Goal: Task Accomplishment & Management: Manage account settings

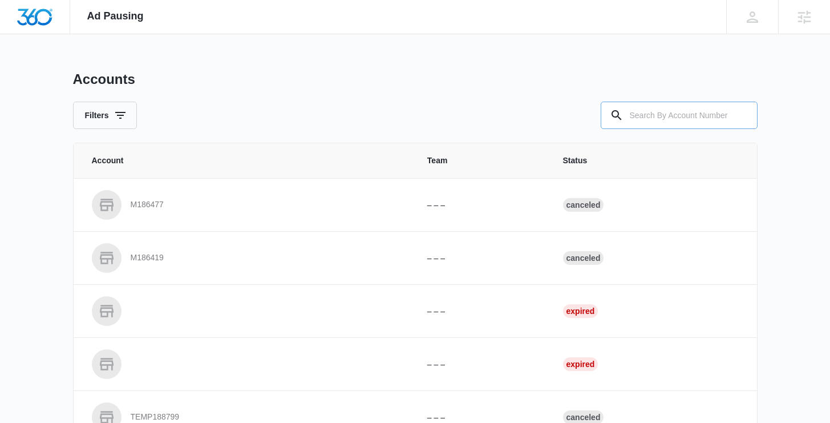
click at [648, 108] on input "text" at bounding box center [679, 115] width 157 height 27
paste input "M25969"
type input "M25969"
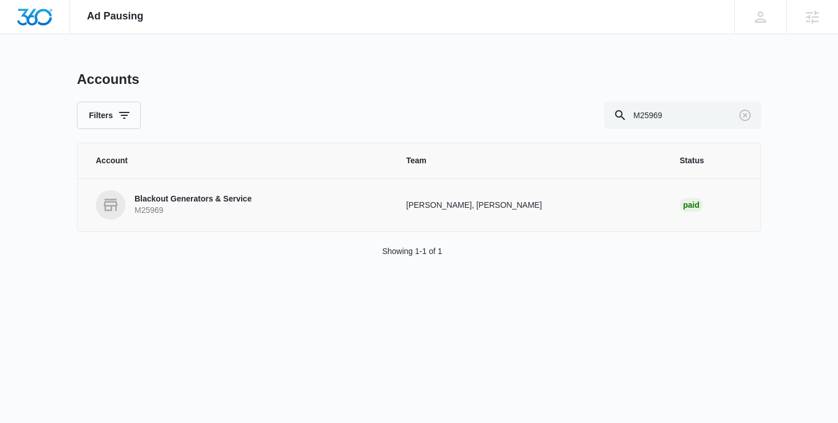
click at [165, 221] on td "Blackout Generators & Service M25969" at bounding box center [235, 204] width 315 height 53
click at [185, 210] on p "M25969" at bounding box center [193, 210] width 117 height 11
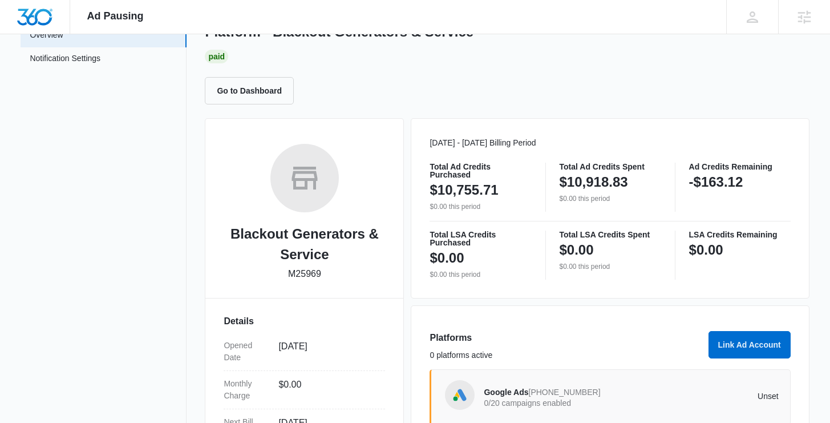
scroll to position [285, 0]
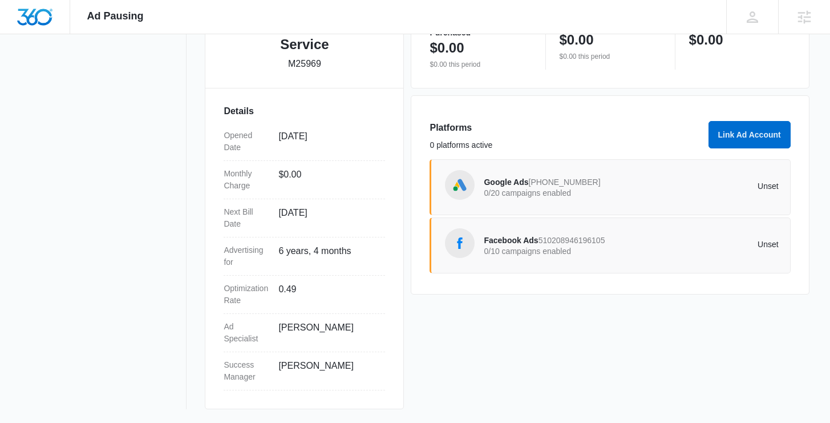
click at [550, 195] on p "0/20 campaigns enabled" at bounding box center [557, 193] width 147 height 8
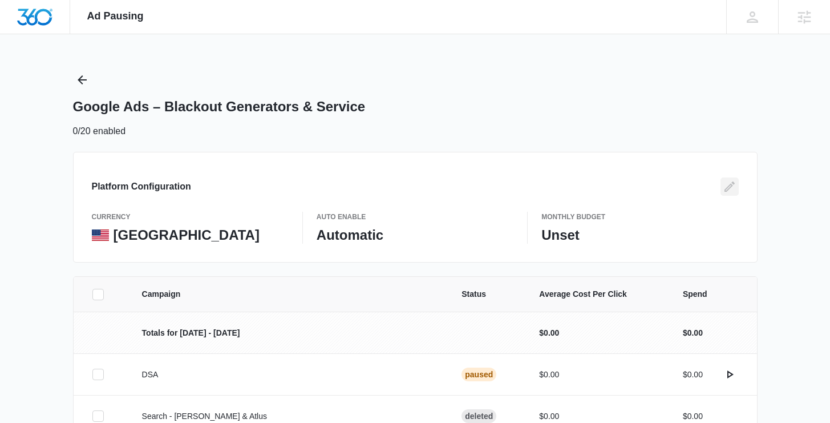
click at [729, 183] on icon "Edit" at bounding box center [730, 187] width 14 height 14
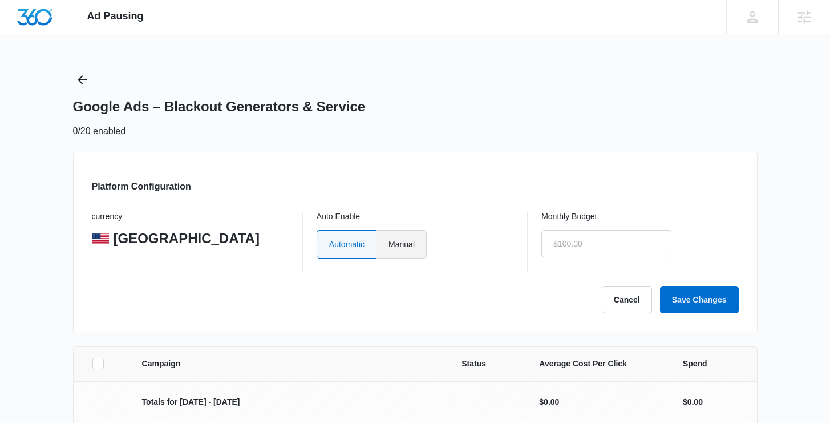
click at [417, 248] on label "Manual" at bounding box center [401, 244] width 50 height 29
click at [388, 244] on input "Manual" at bounding box center [388, 244] width 1 height 1
radio input "true"
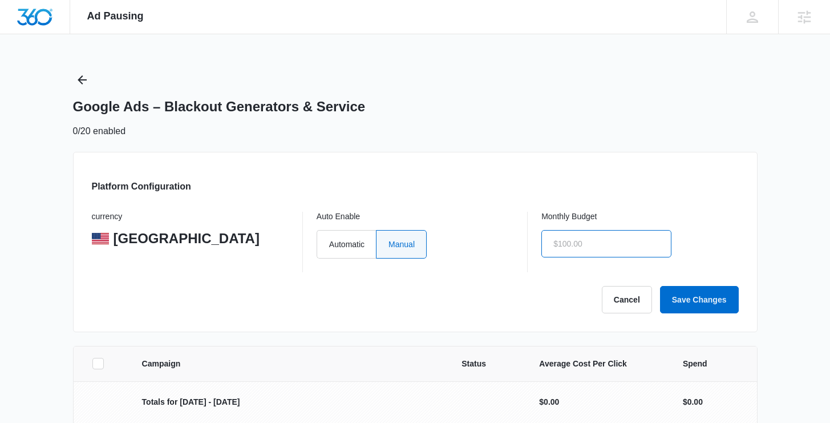
click at [571, 250] on input "text" at bounding box center [606, 243] width 130 height 27
type input "$1.00"
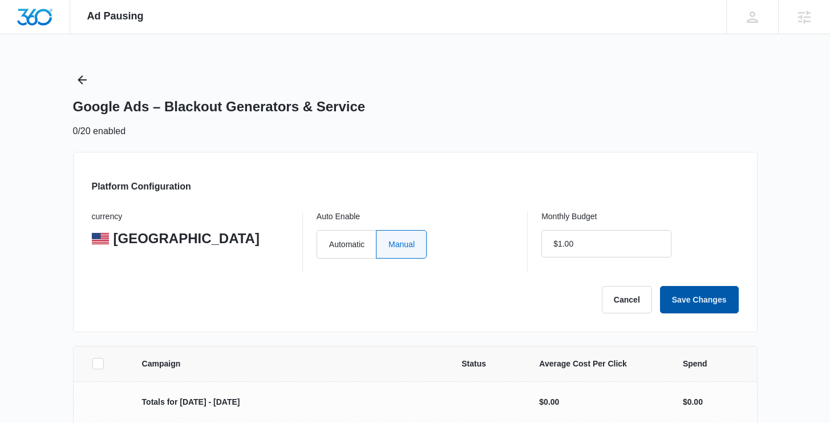
click at [723, 303] on button "Save Changes" at bounding box center [699, 299] width 79 height 27
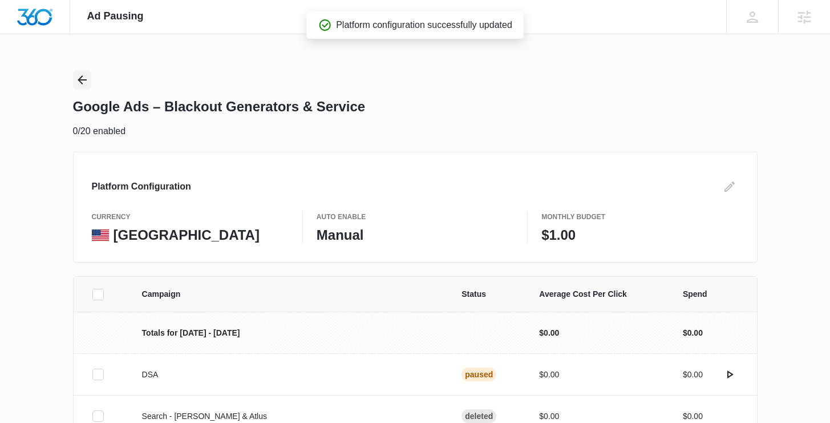
click at [83, 81] on icon "Back" at bounding box center [82, 80] width 14 height 14
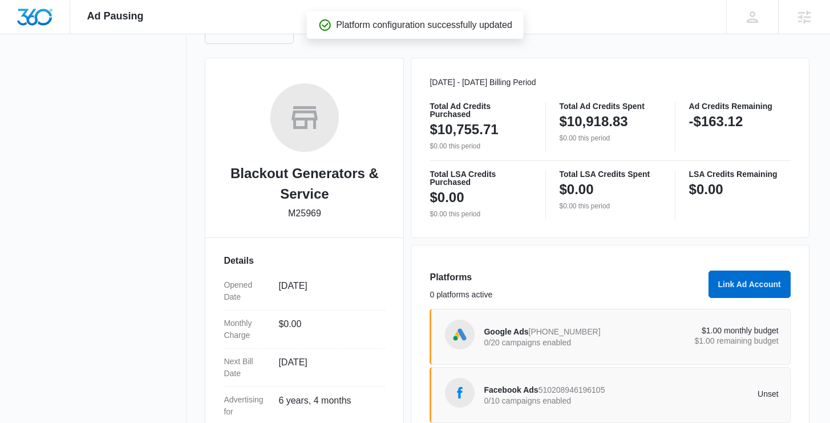
scroll to position [155, 0]
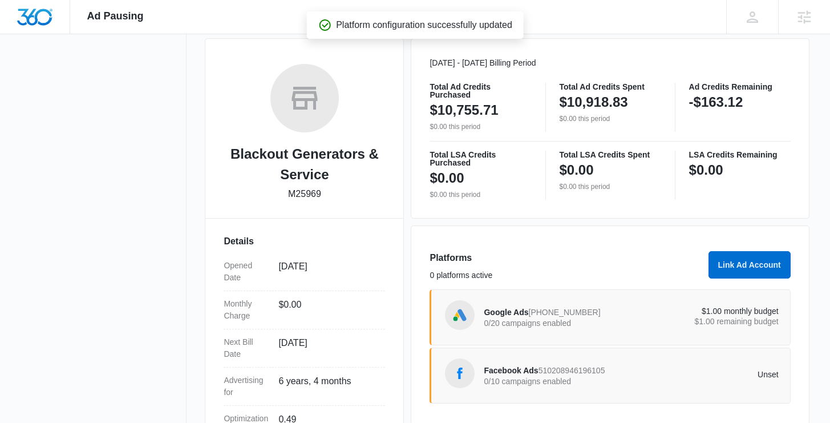
click at [537, 365] on div "Facebook Ads 510208946196105 0/10 campaigns enabled" at bounding box center [557, 375] width 147 height 24
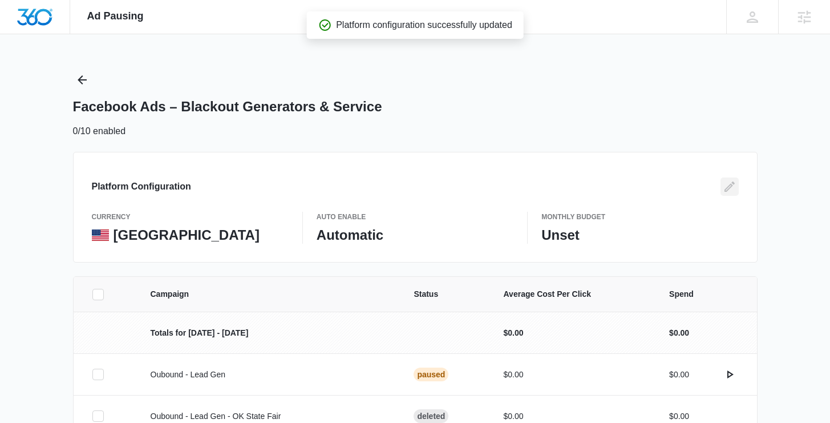
click at [725, 180] on icon "Edit" at bounding box center [730, 187] width 14 height 14
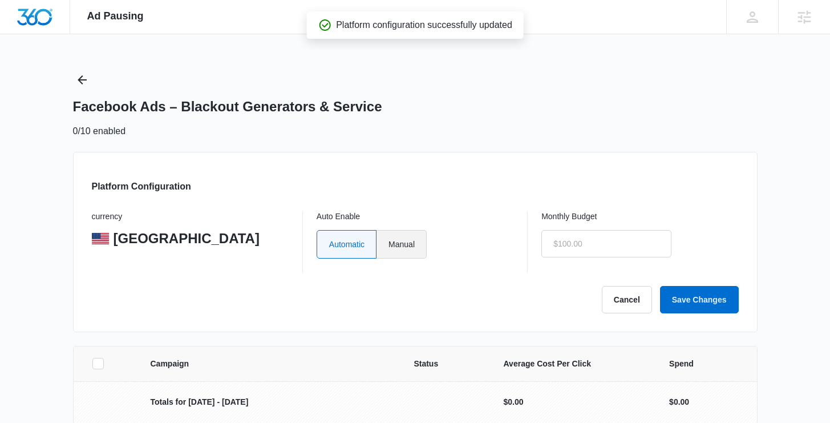
drag, startPoint x: 403, startPoint y: 254, endPoint x: 518, endPoint y: 248, distance: 116.0
click at [403, 254] on label "Manual" at bounding box center [401, 244] width 50 height 29
click at [388, 244] on input "Manual" at bounding box center [388, 244] width 1 height 1
radio input "true"
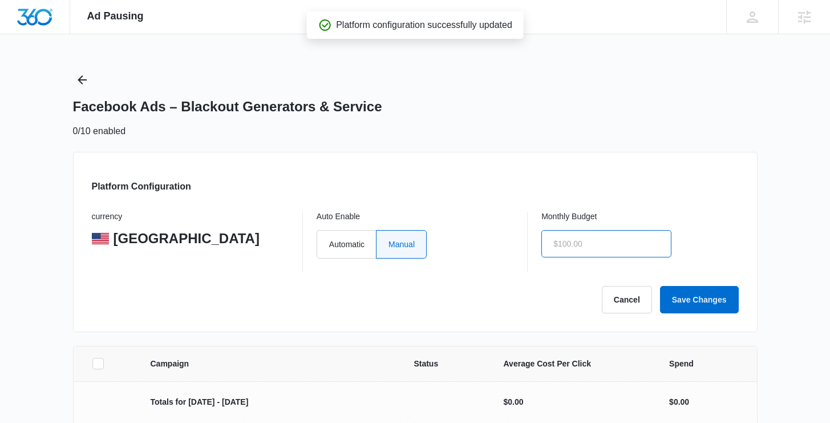
click at [660, 248] on input "text" at bounding box center [606, 243] width 130 height 27
type input "$1.00"
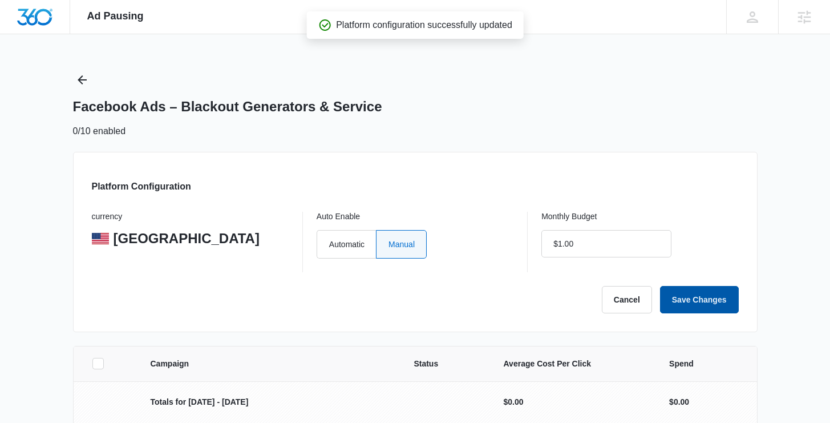
click at [703, 307] on button "Save Changes" at bounding box center [699, 299] width 79 height 27
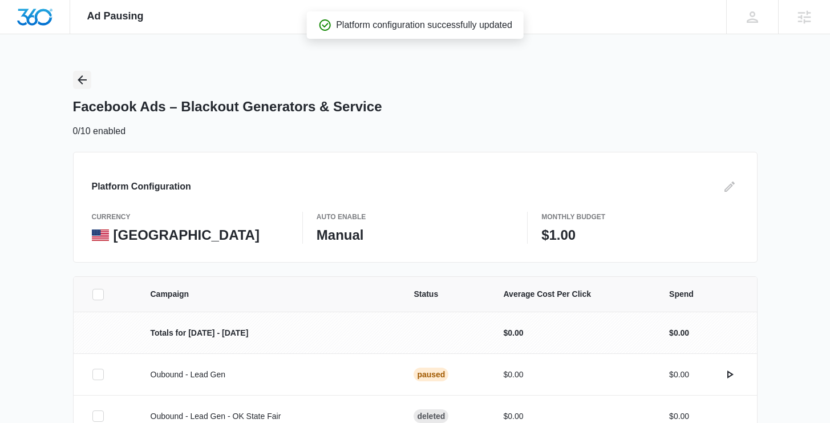
click at [89, 82] on button "Back" at bounding box center [82, 80] width 18 height 18
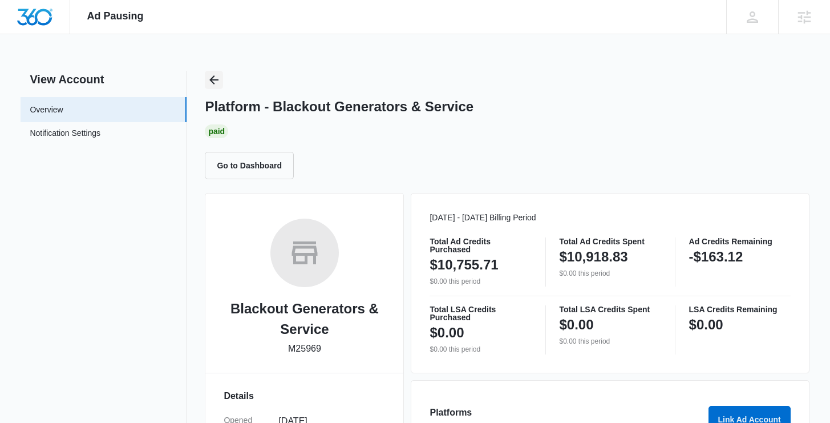
click at [221, 84] on button "Back" at bounding box center [214, 80] width 18 height 18
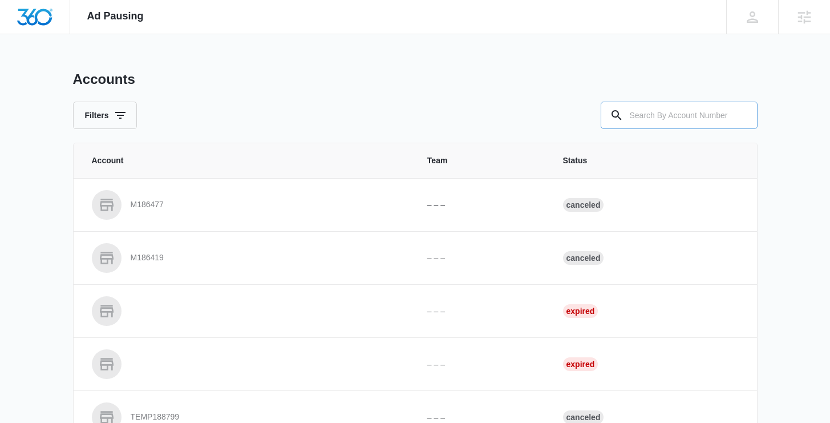
click at [682, 110] on input "text" at bounding box center [679, 115] width 157 height 27
paste input "M39013"
type input "M39013"
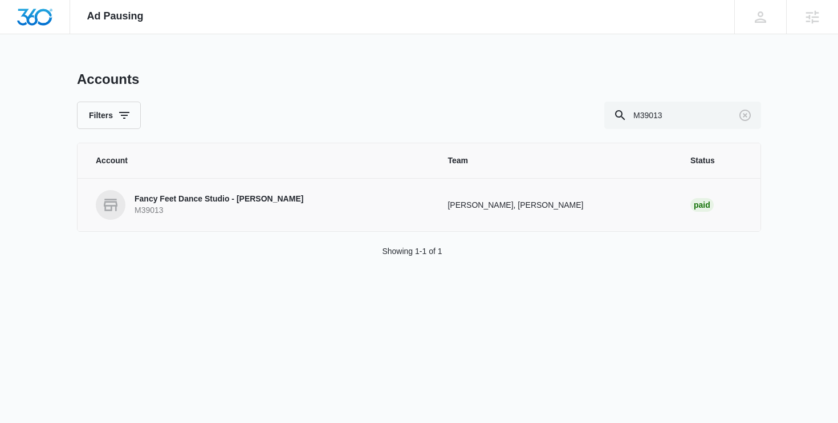
click at [201, 200] on p "Fancy Feet Dance Studio - Troy" at bounding box center [219, 198] width 169 height 11
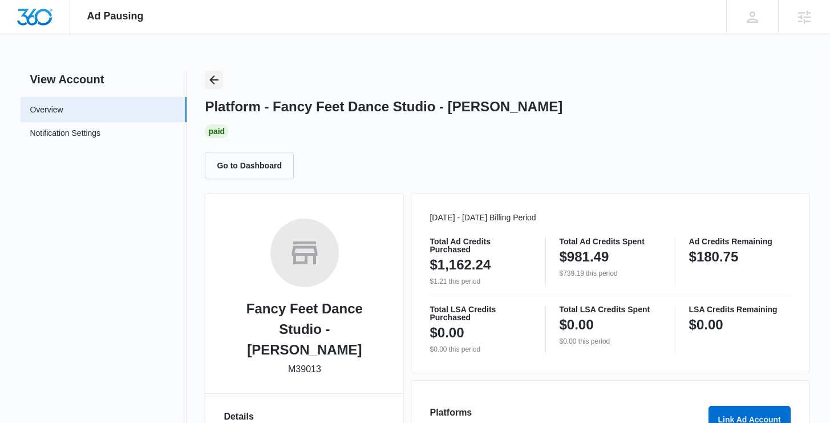
click at [214, 80] on icon "Back" at bounding box center [214, 80] width 14 height 14
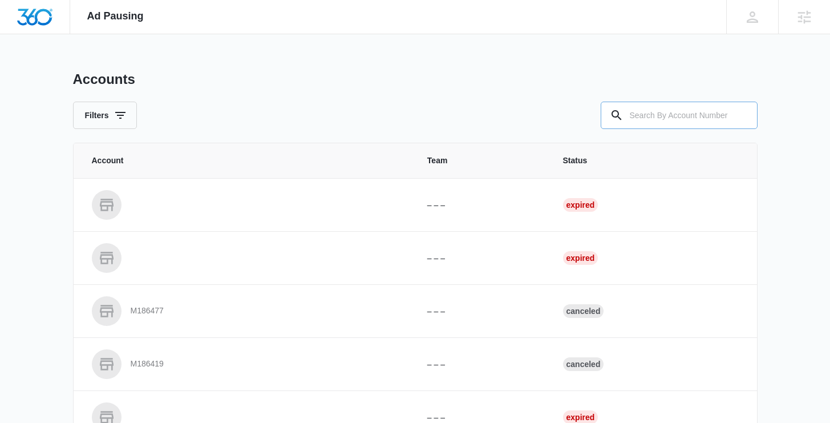
click at [634, 109] on input "text" at bounding box center [679, 115] width 157 height 27
paste input "M92404"
type input "M92404"
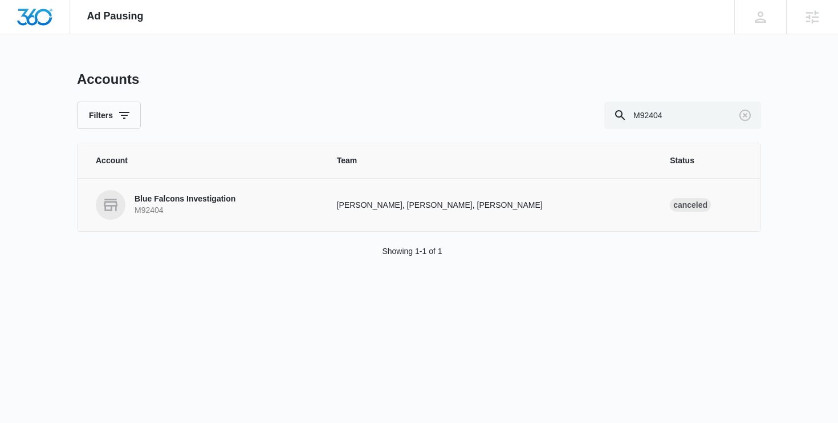
click at [231, 200] on p "Blue Falcons Investigation" at bounding box center [185, 198] width 101 height 11
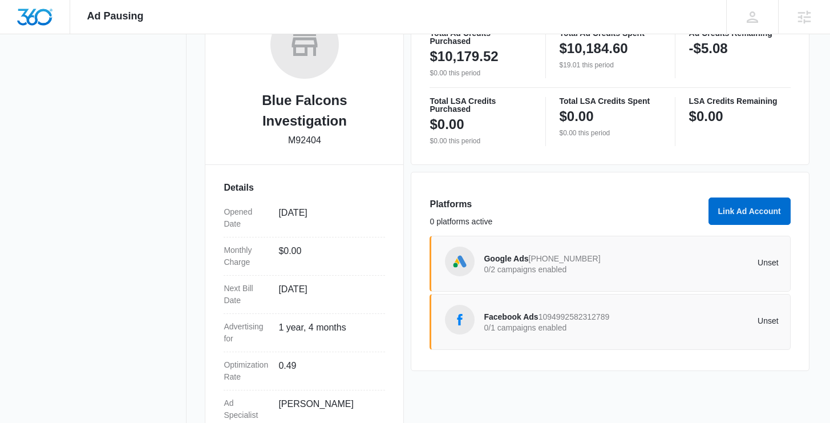
scroll to position [285, 0]
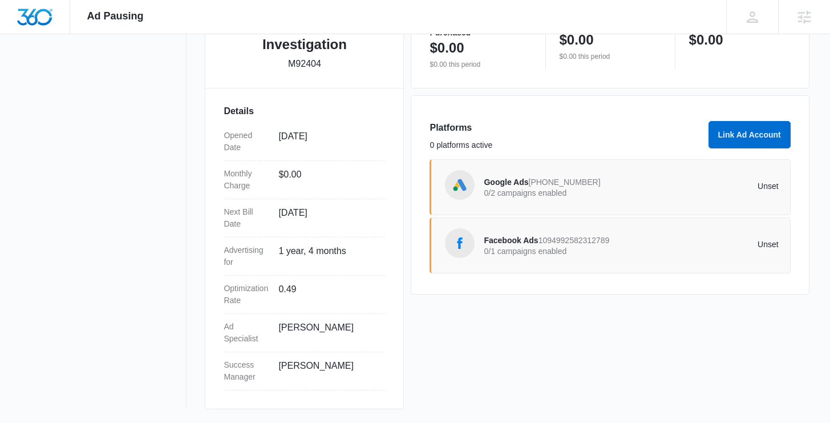
click at [557, 181] on span "863-274-8558" at bounding box center [565, 181] width 72 height 9
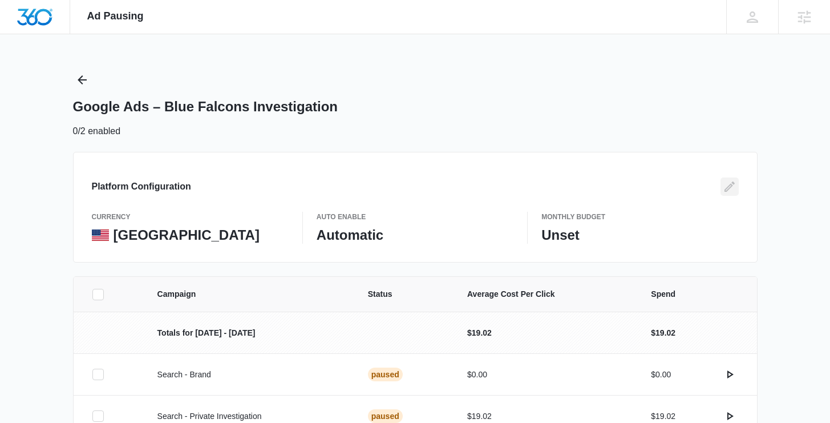
drag, startPoint x: 731, startPoint y: 185, endPoint x: 476, endPoint y: 227, distance: 257.9
click at [730, 185] on icon "Edit" at bounding box center [729, 186] width 10 height 10
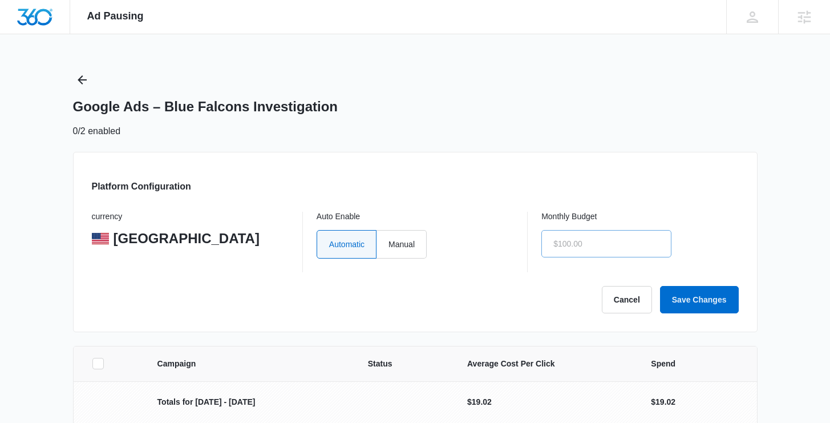
drag, startPoint x: 420, startPoint y: 249, endPoint x: 573, endPoint y: 249, distance: 152.9
click at [423, 249] on label "Manual" at bounding box center [401, 244] width 50 height 29
click at [388, 244] on input "Manual" at bounding box center [388, 244] width 1 height 1
radio input "true"
click at [597, 248] on input "text" at bounding box center [606, 243] width 130 height 27
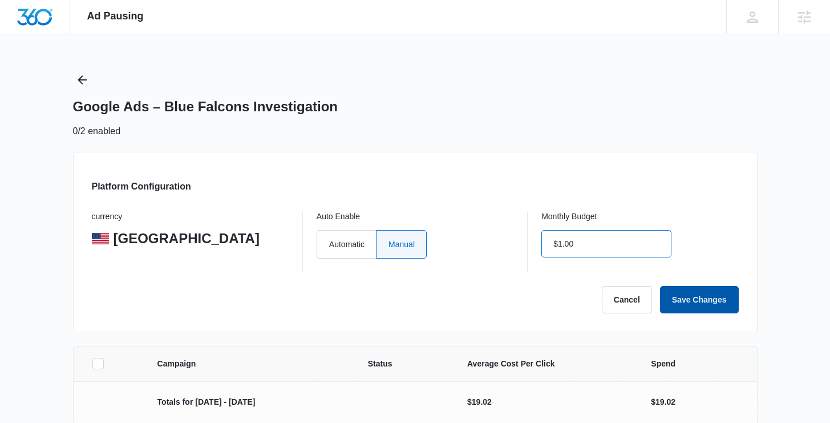
type input "$1.00"
click at [688, 297] on button "Save Changes" at bounding box center [699, 299] width 79 height 27
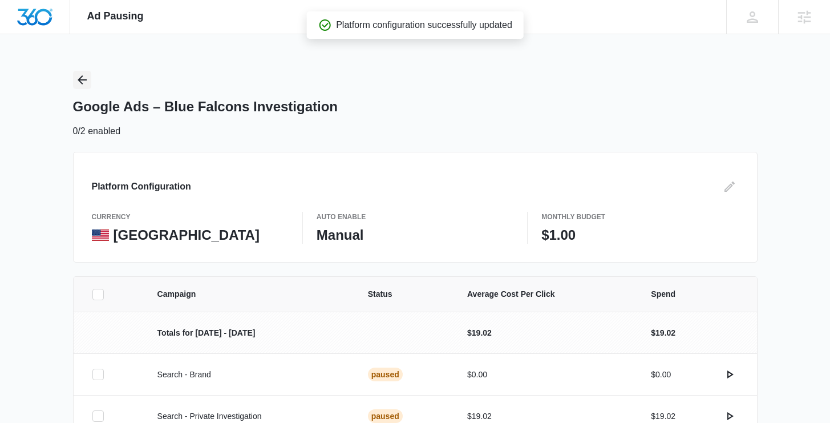
click at [76, 79] on icon "Back" at bounding box center [82, 80] width 14 height 14
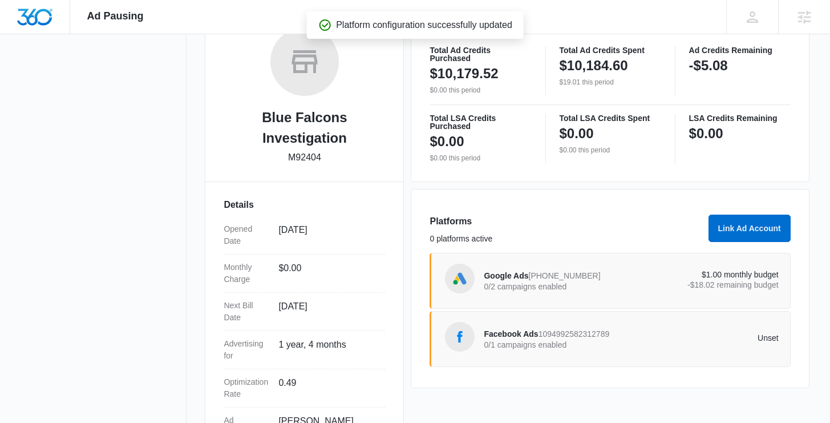
scroll to position [285, 0]
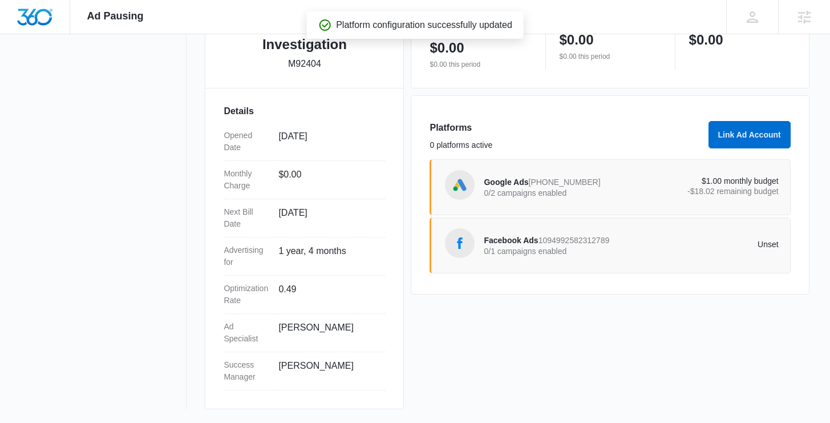
click at [583, 238] on span "1094992582312789" at bounding box center [573, 240] width 71 height 9
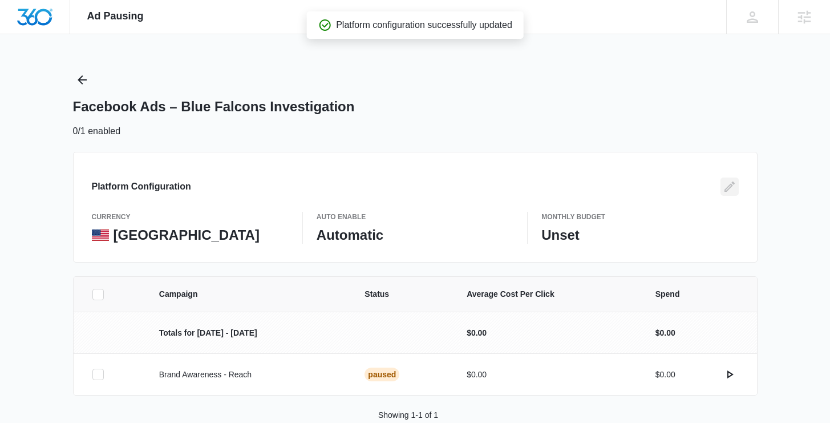
click at [726, 185] on icon "Edit" at bounding box center [730, 187] width 14 height 14
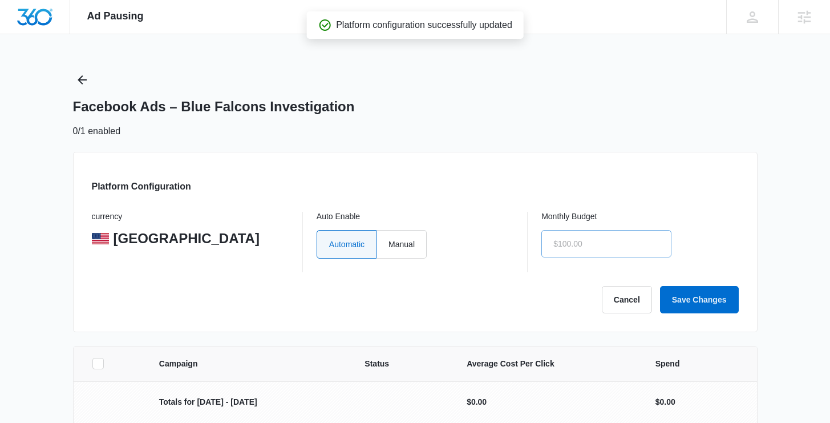
drag, startPoint x: 410, startPoint y: 245, endPoint x: 619, endPoint y: 243, distance: 208.8
click at [410, 245] on label "Manual" at bounding box center [401, 244] width 50 height 29
click at [388, 244] on input "Manual" at bounding box center [388, 244] width 1 height 1
radio input "true"
click at [640, 243] on input "text" at bounding box center [606, 243] width 130 height 27
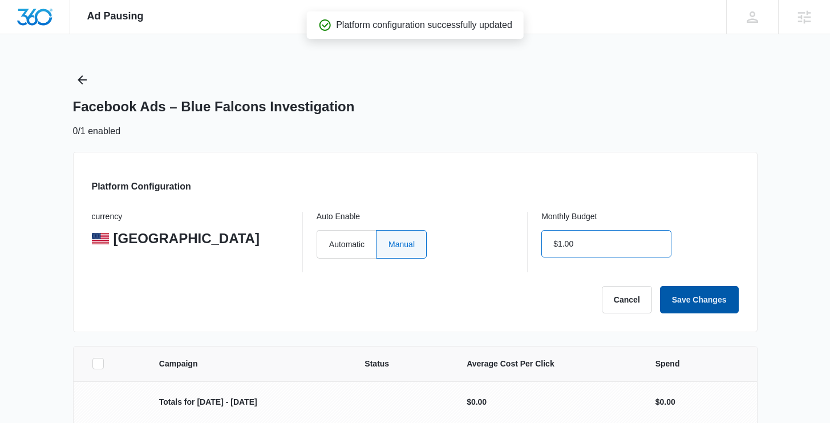
type input "$1.00"
click at [703, 300] on button "Save Changes" at bounding box center [699, 299] width 79 height 27
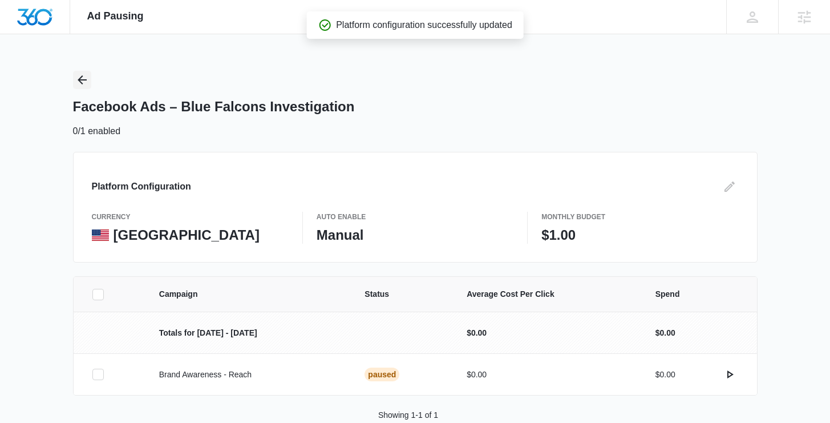
click at [83, 82] on icon "Back" at bounding box center [82, 80] width 14 height 14
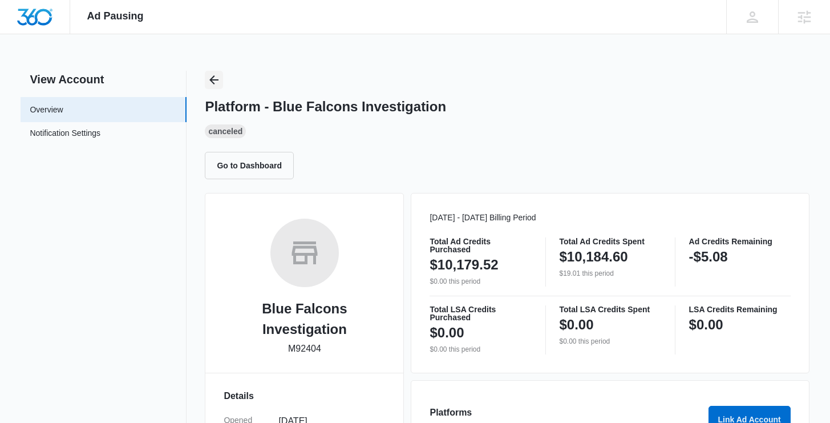
click at [207, 76] on icon "Back" at bounding box center [214, 80] width 14 height 14
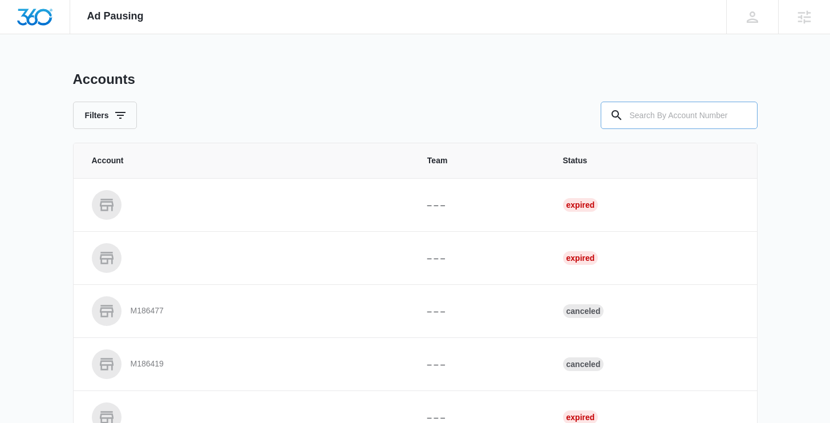
click at [668, 113] on input "text" at bounding box center [679, 115] width 157 height 27
paste input "M333057"
type input "M333057"
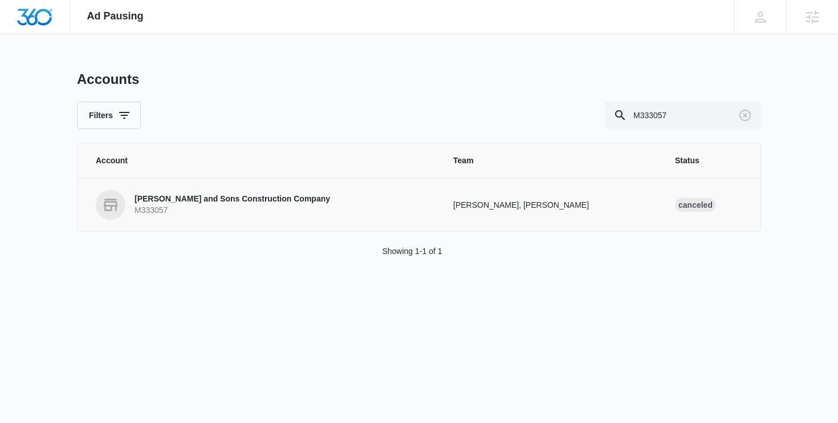
click at [188, 204] on p "David Mercier and Sons Construction Company" at bounding box center [233, 198] width 196 height 11
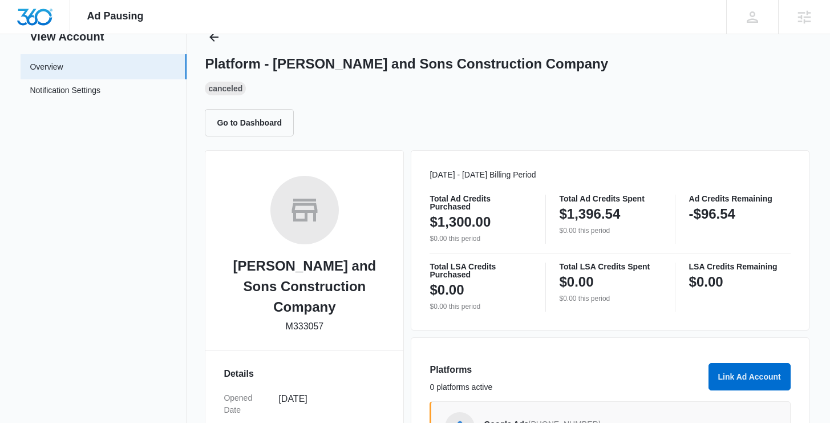
scroll to position [148, 0]
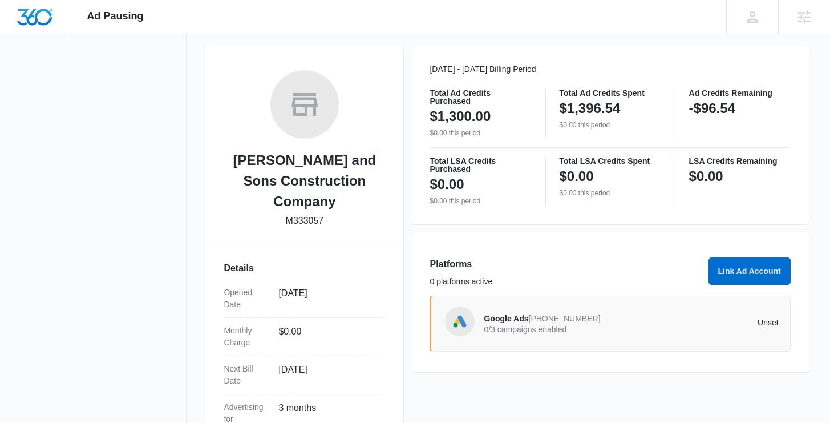
click at [504, 338] on div "Google Ads 837-591-9723 0/3 campaigns enabled Unset" at bounding box center [631, 323] width 294 height 32
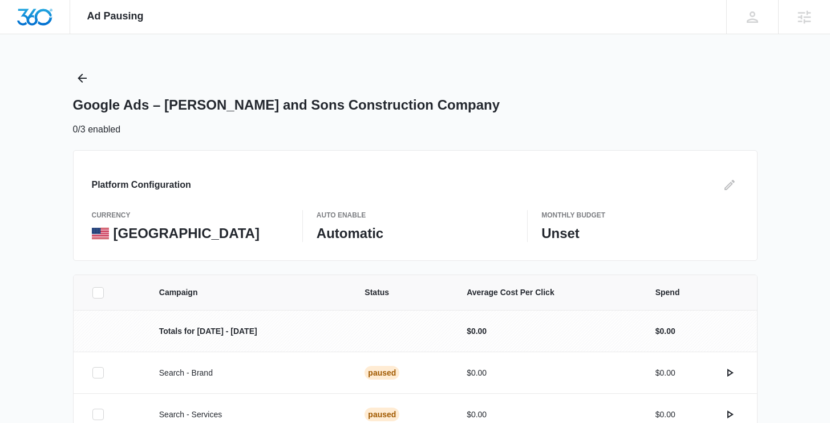
scroll to position [2, 0]
click at [714, 180] on div "Platform Configuration" at bounding box center [415, 184] width 647 height 18
click at [731, 184] on icon "Edit" at bounding box center [729, 184] width 10 height 10
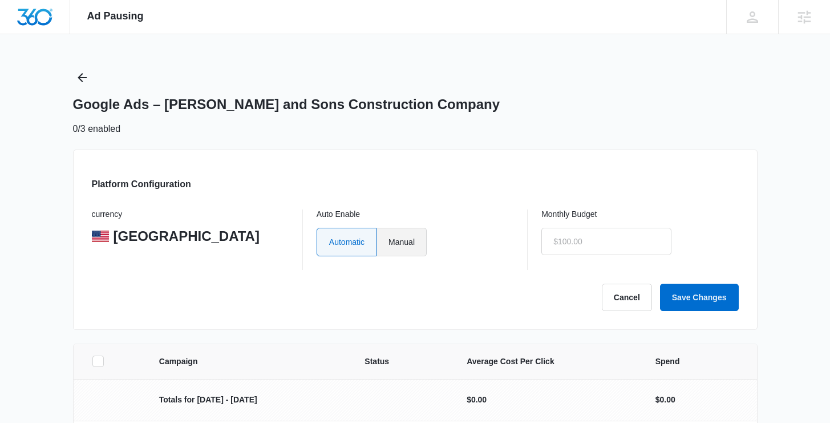
drag, startPoint x: 389, startPoint y: 243, endPoint x: 406, endPoint y: 243, distance: 17.1
click at [390, 243] on label "Manual" at bounding box center [401, 242] width 50 height 29
click at [388, 242] on input "Manual" at bounding box center [388, 241] width 1 height 1
radio input "true"
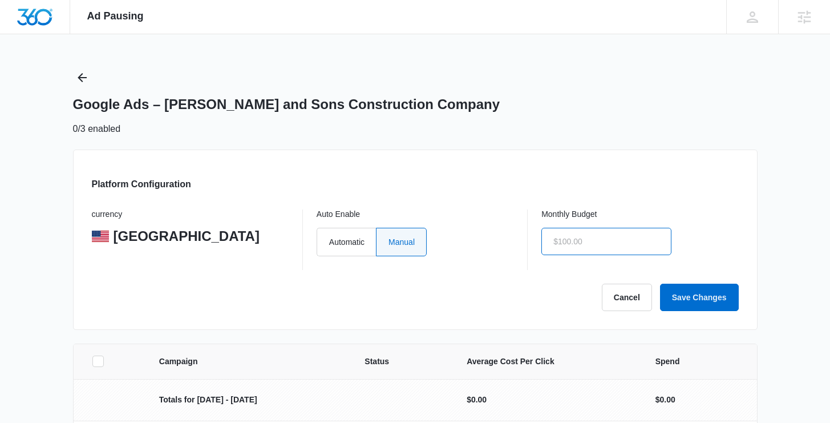
click at [655, 244] on input "text" at bounding box center [606, 241] width 130 height 27
type input "$1.00"
click at [678, 295] on button "Save Changes" at bounding box center [699, 296] width 79 height 27
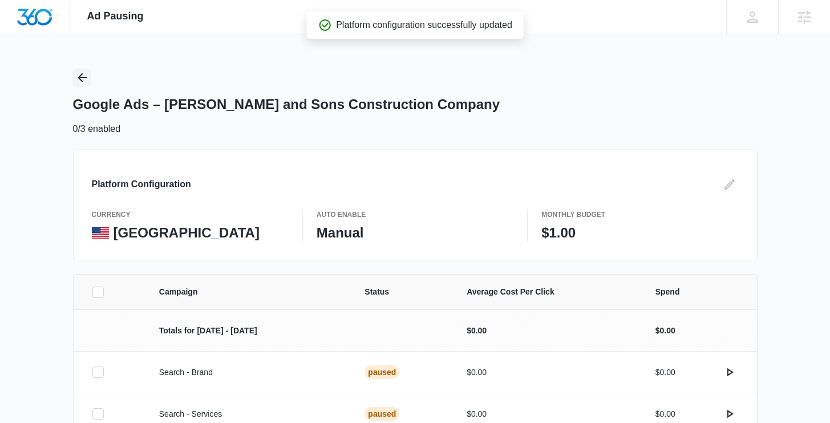
click at [89, 80] on button "Back" at bounding box center [82, 77] width 18 height 18
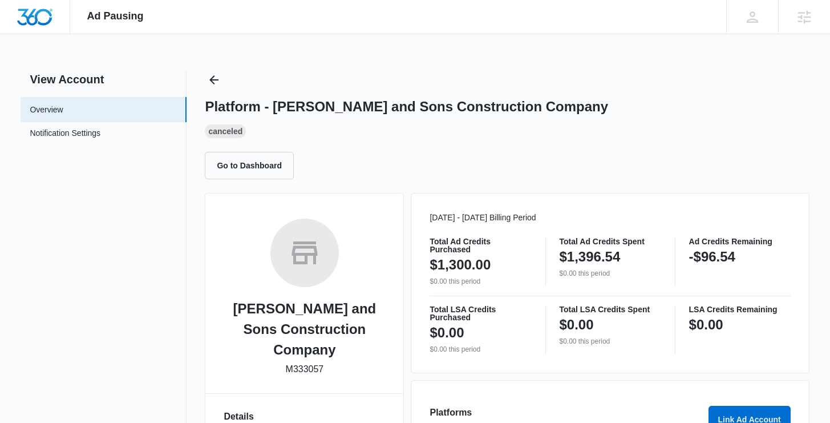
click at [225, 76] on div "Platform - David Mercier and Sons Construction Company Canceled Go to Dashboard" at bounding box center [507, 125] width 604 height 108
click at [217, 79] on icon "Back" at bounding box center [214, 79] width 9 height 9
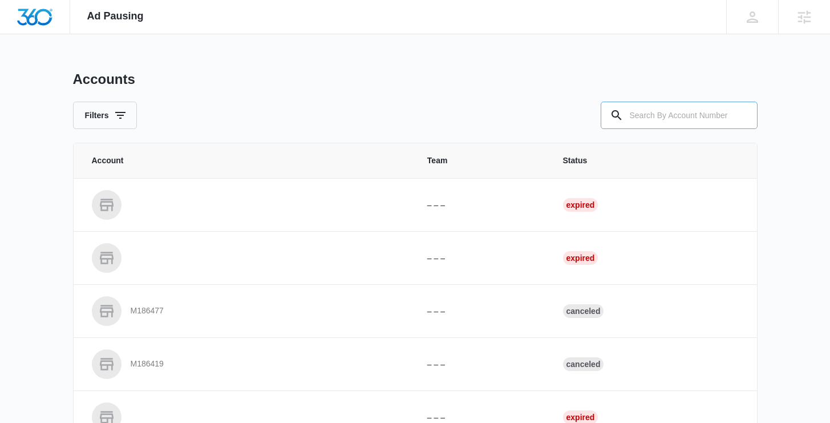
click at [638, 115] on input "text" at bounding box center [679, 115] width 157 height 27
paste input "M325309"
type input "M325309"
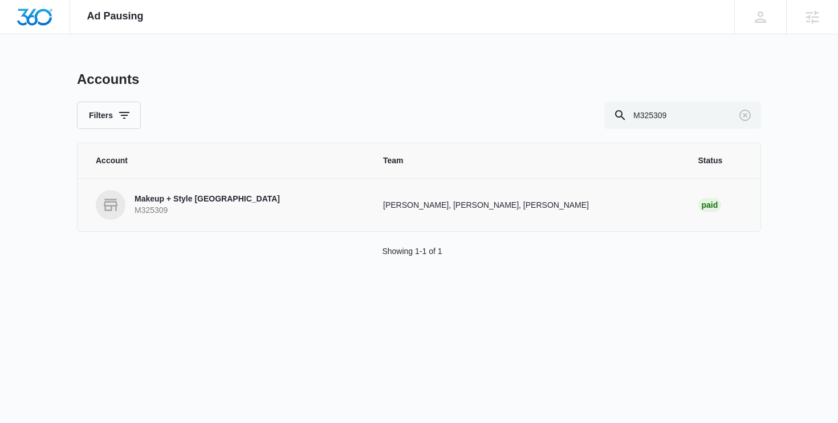
click at [165, 200] on p "Makeup + Style San Diego" at bounding box center [207, 198] width 145 height 11
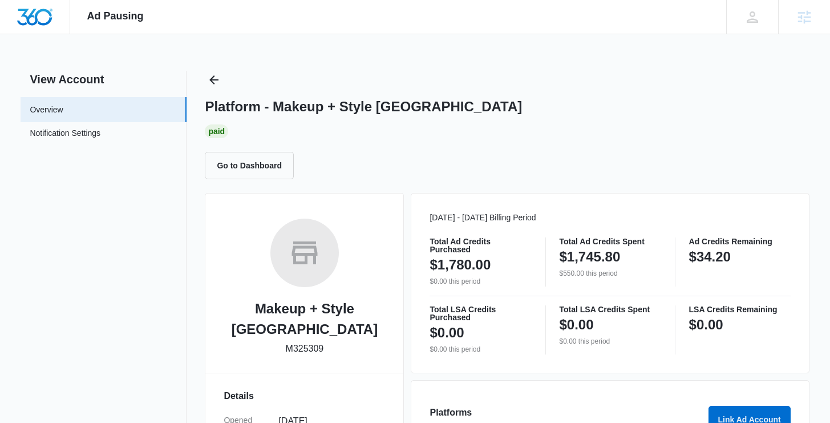
scroll to position [163, 0]
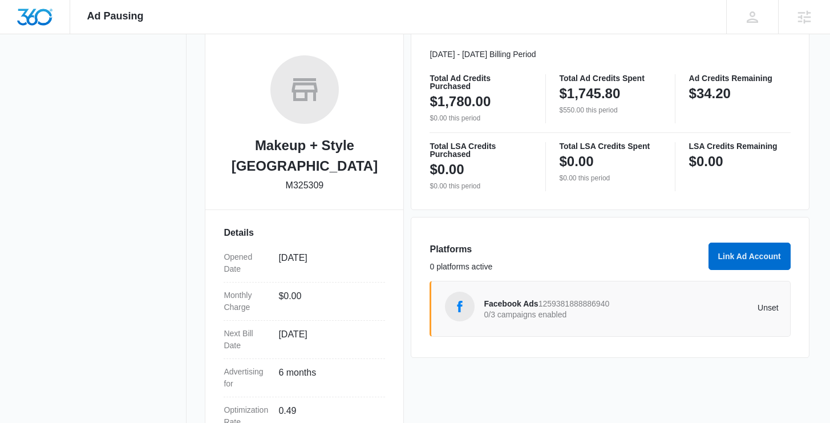
click at [491, 311] on p "0/3 campaigns enabled" at bounding box center [557, 314] width 147 height 8
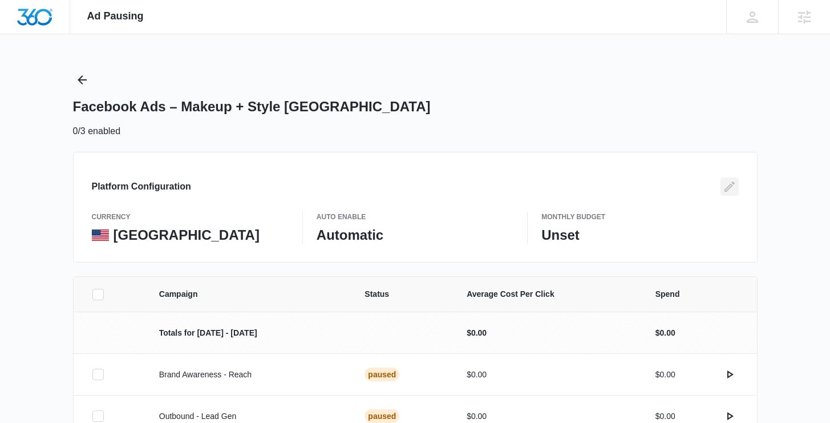
click at [736, 182] on button "Edit" at bounding box center [729, 186] width 18 height 18
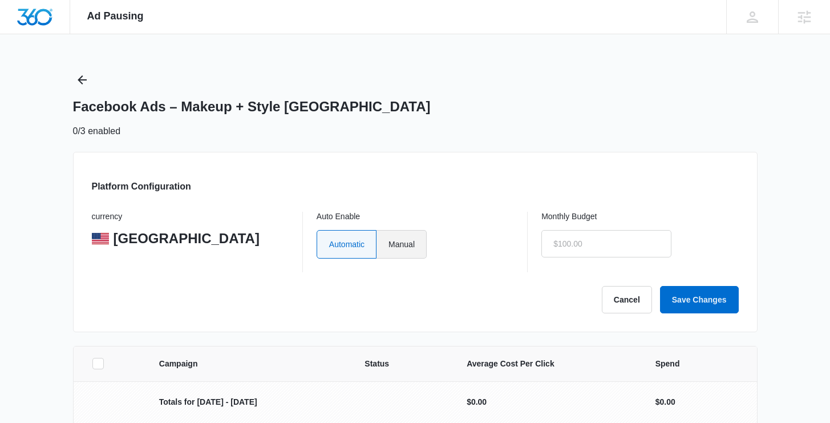
click at [408, 252] on label "Manual" at bounding box center [401, 244] width 50 height 29
click at [388, 244] on input "Manual" at bounding box center [388, 244] width 1 height 1
radio input "true"
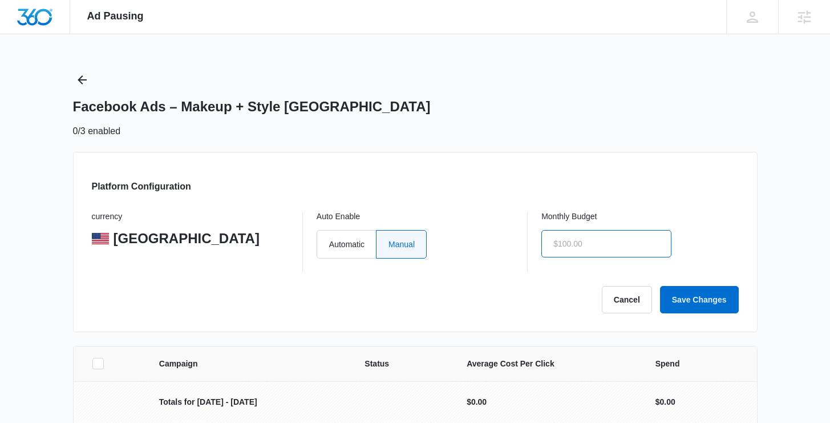
click at [593, 253] on input "text" at bounding box center [606, 243] width 130 height 27
type input "$1.00"
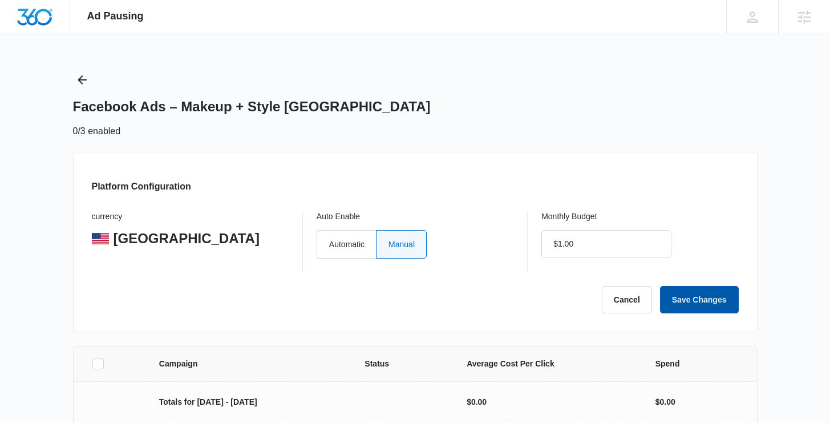
click at [681, 298] on button "Save Changes" at bounding box center [699, 299] width 79 height 27
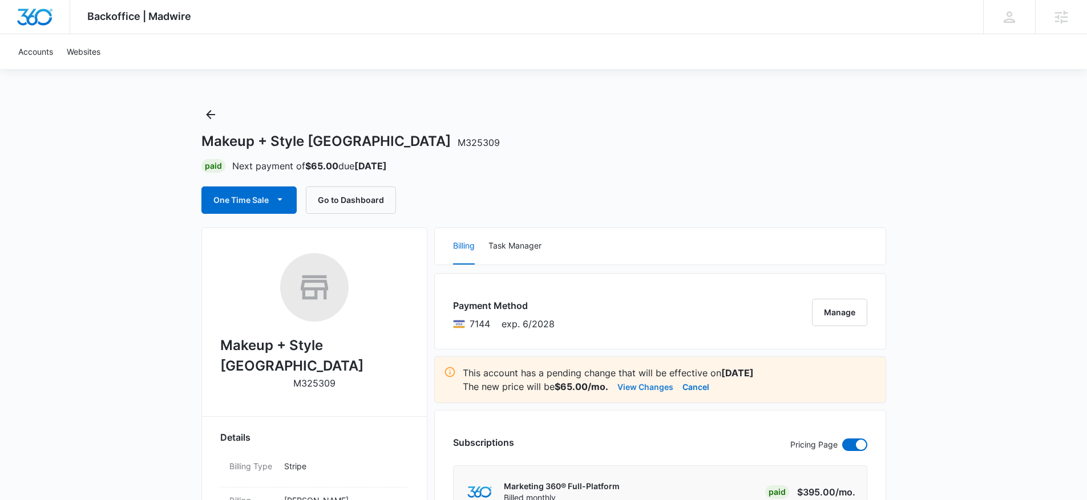
click at [646, 387] on button "View Changes" at bounding box center [645, 387] width 56 height 14
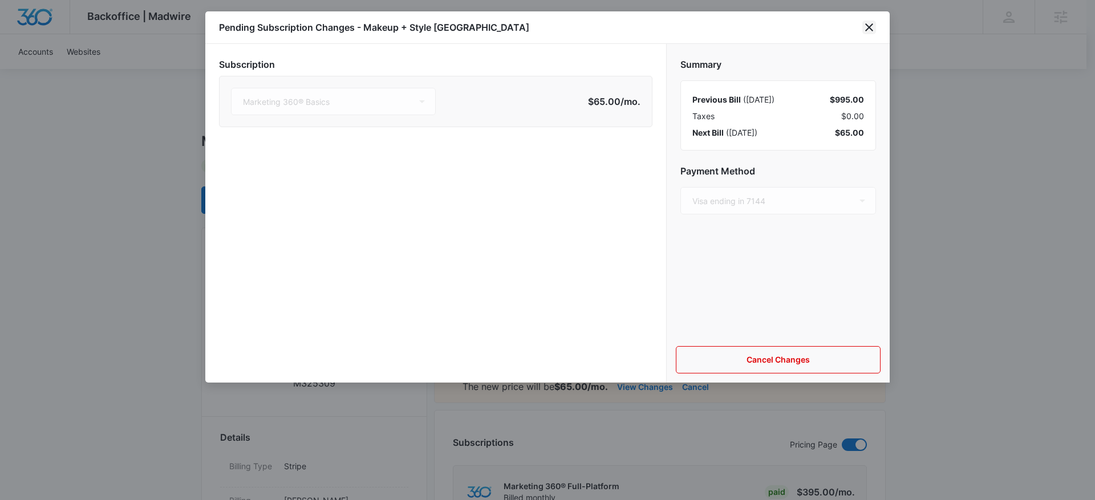
click at [870, 28] on icon "close" at bounding box center [869, 27] width 8 height 8
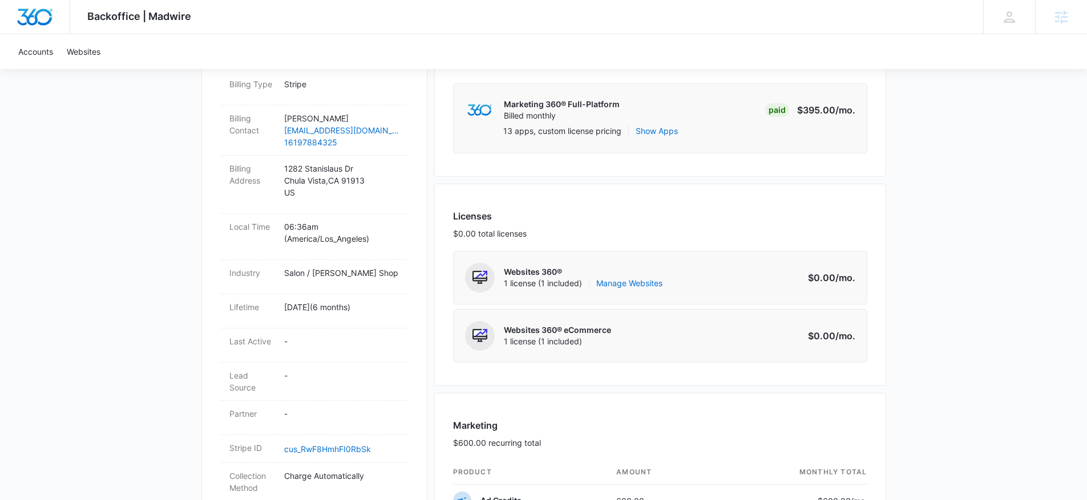
scroll to position [523, 0]
